Goal: Information Seeking & Learning: Learn about a topic

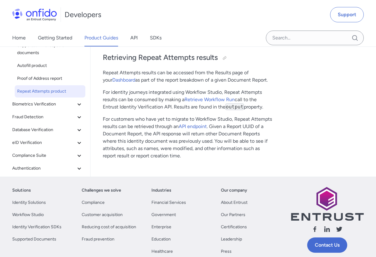
scroll to position [294, 0]
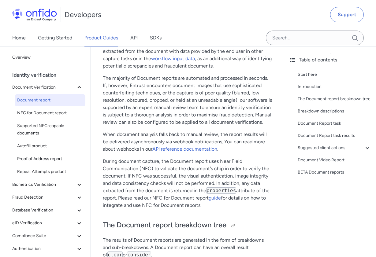
scroll to position [207, 0]
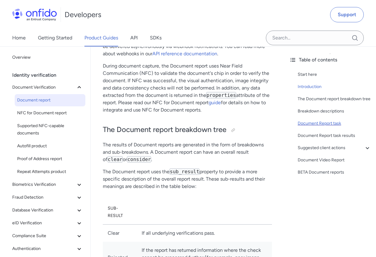
click at [335, 127] on div "Document Report task" at bounding box center [333, 123] width 73 height 7
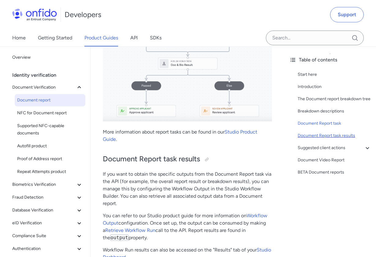
click at [336, 139] on div "Document Report task results" at bounding box center [333, 135] width 73 height 7
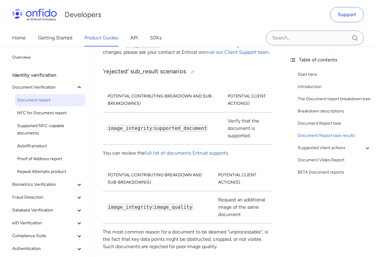
scroll to position [3238, 0]
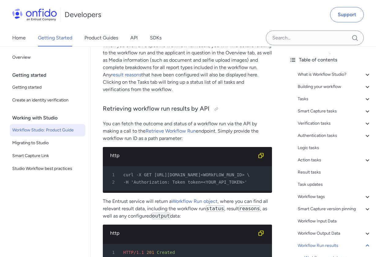
scroll to position [13256, 0]
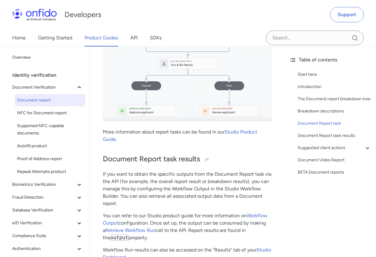
scroll to position [207, 0]
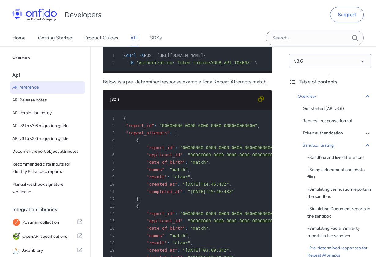
scroll to position [3510, 0]
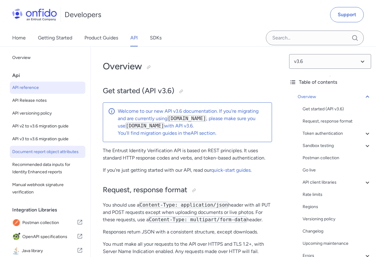
click at [66, 150] on span "Document report object attributes" at bounding box center [47, 151] width 71 height 7
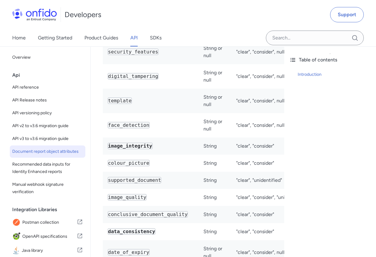
scroll to position [1978, 0]
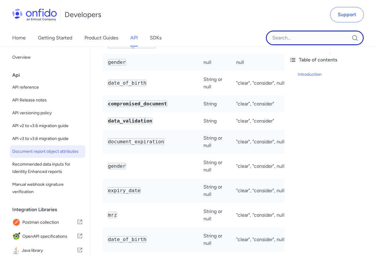
click at [289, 35] on input "Onfido search input field" at bounding box center [315, 38] width 98 height 15
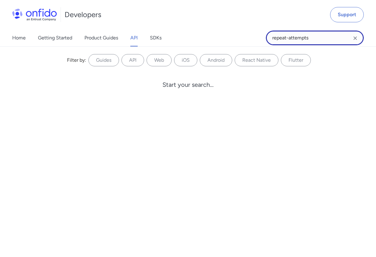
type input "repeat-attempts"
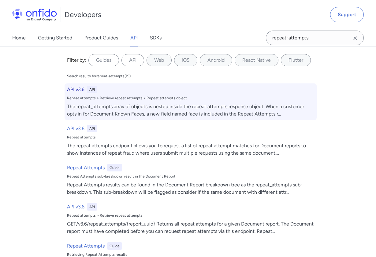
click at [236, 105] on div "The repeat_attempts array of objects is nested inside the repeat attempts respo…" at bounding box center [190, 110] width 247 height 15
select select "http"
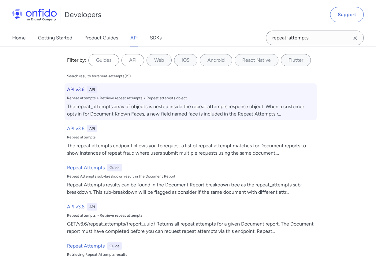
select select "http"
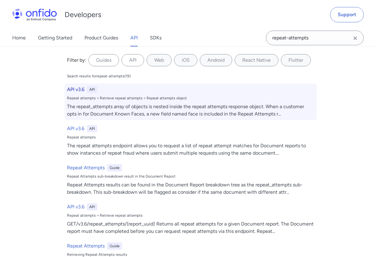
select select "http"
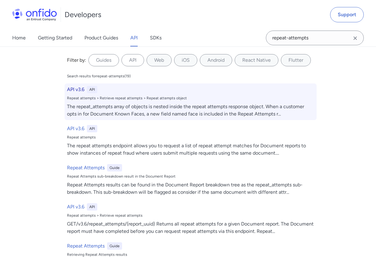
select select "http"
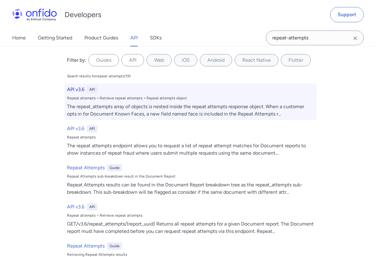
select select "http"
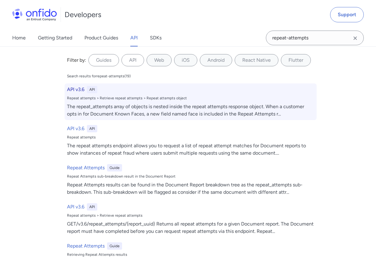
select select "http"
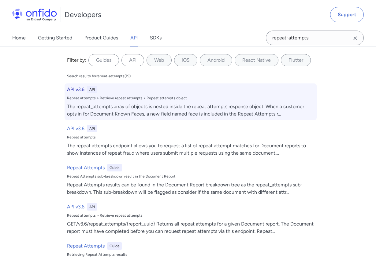
select select "http"
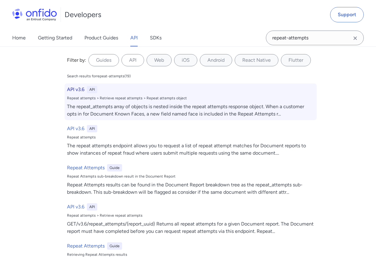
select select "http"
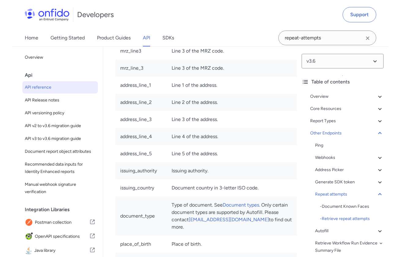
scroll to position [70708, 0]
